Goal: Transaction & Acquisition: Purchase product/service

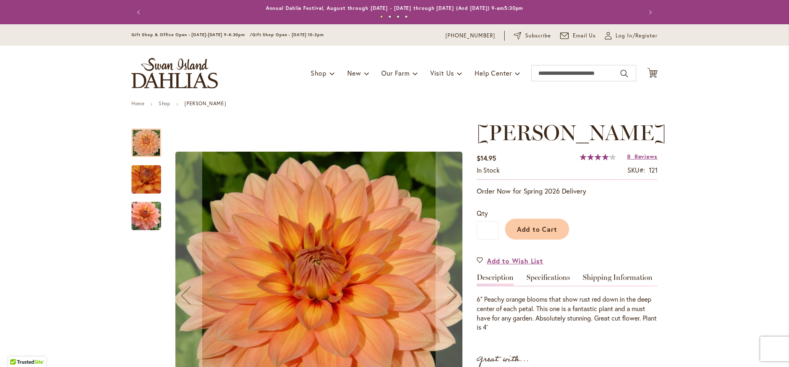
scroll to position [82, 0]
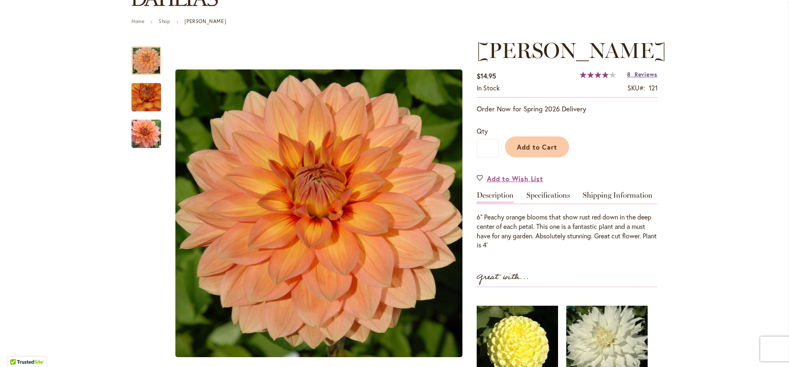
click at [645, 74] on span "Reviews" at bounding box center [645, 74] width 23 height 8
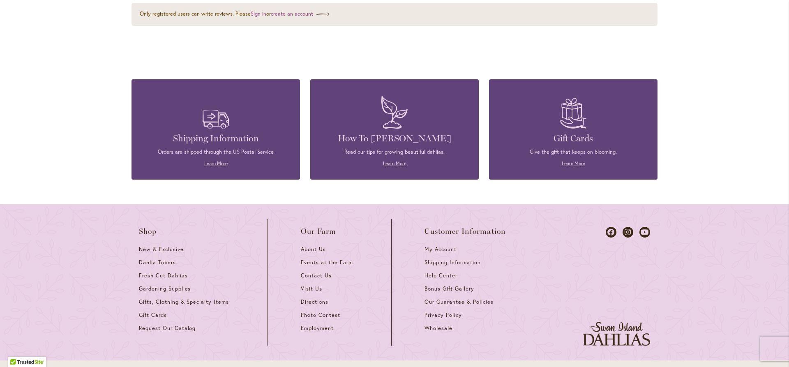
scroll to position [0, 0]
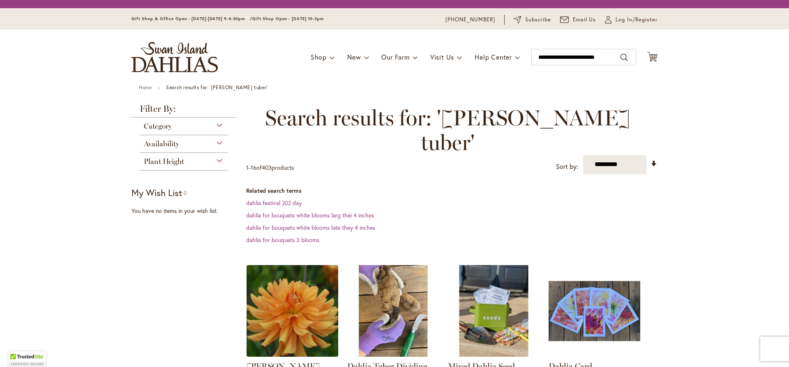
scroll to position [187, 0]
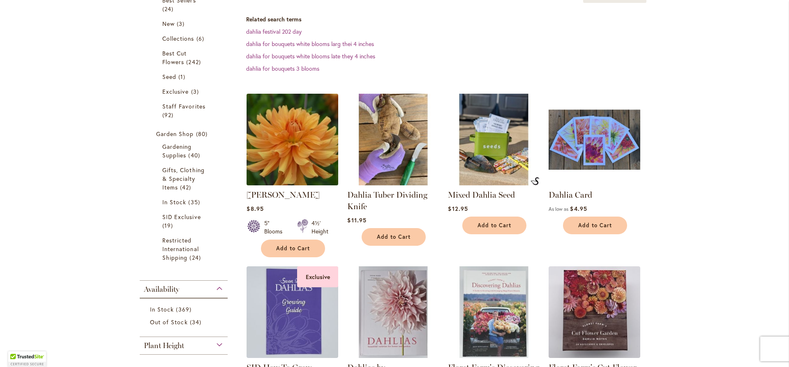
click at [283, 150] on img at bounding box center [292, 139] width 96 height 96
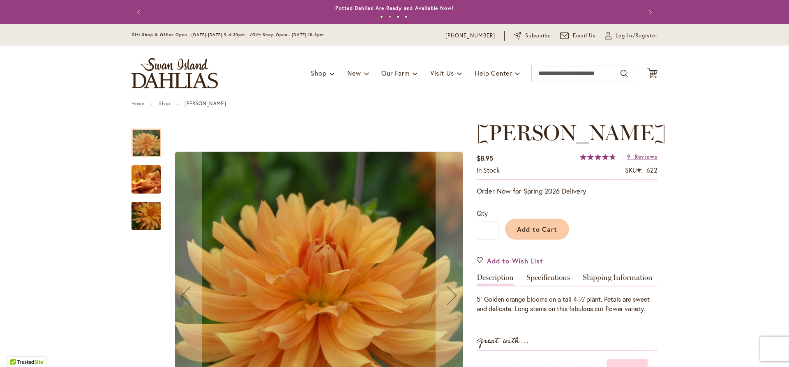
click at [147, 180] on img "ANDREW CHARLES" at bounding box center [146, 179] width 59 height 44
